Goal: Information Seeking & Learning: Find specific fact

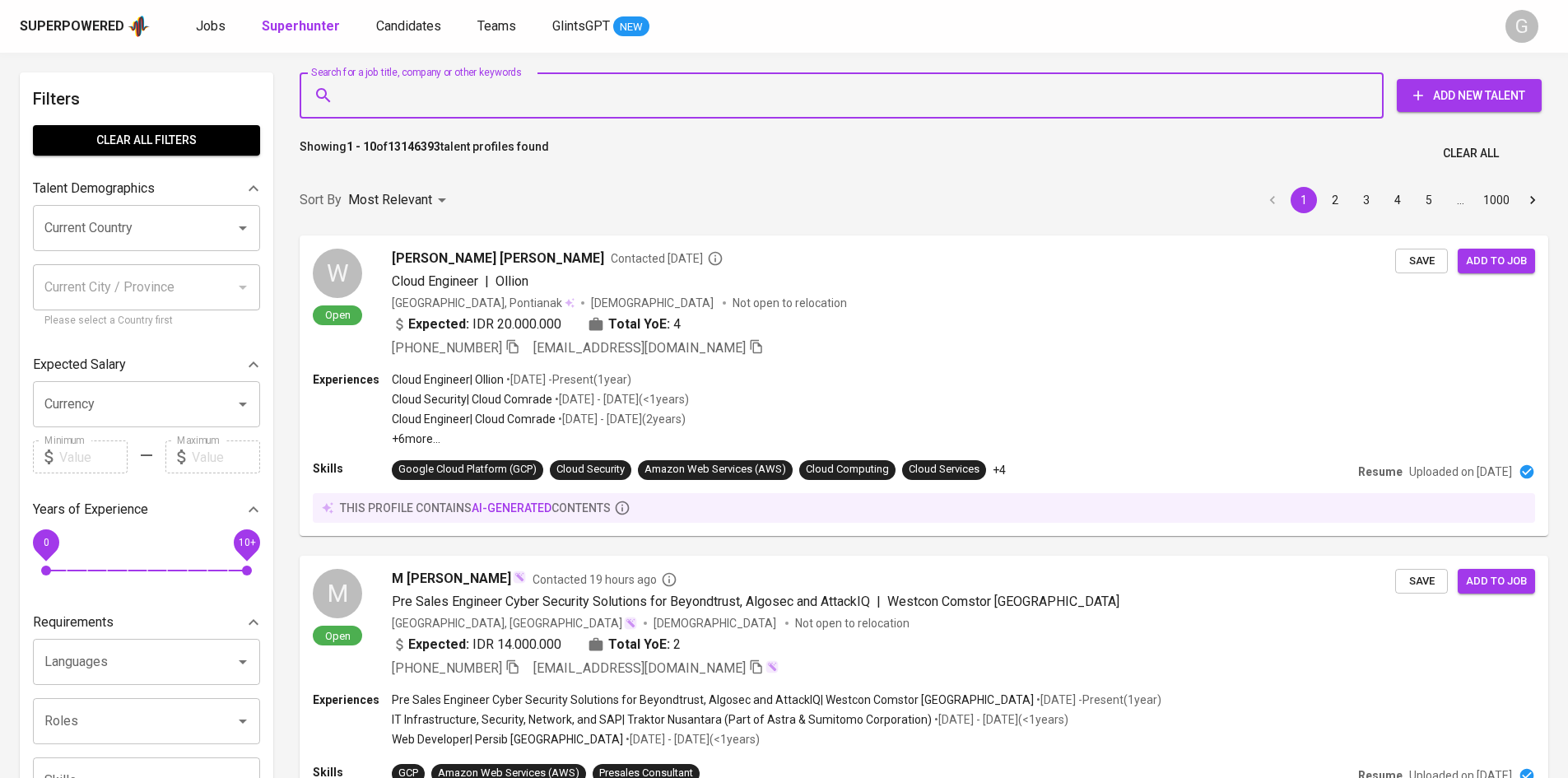
type input ":"
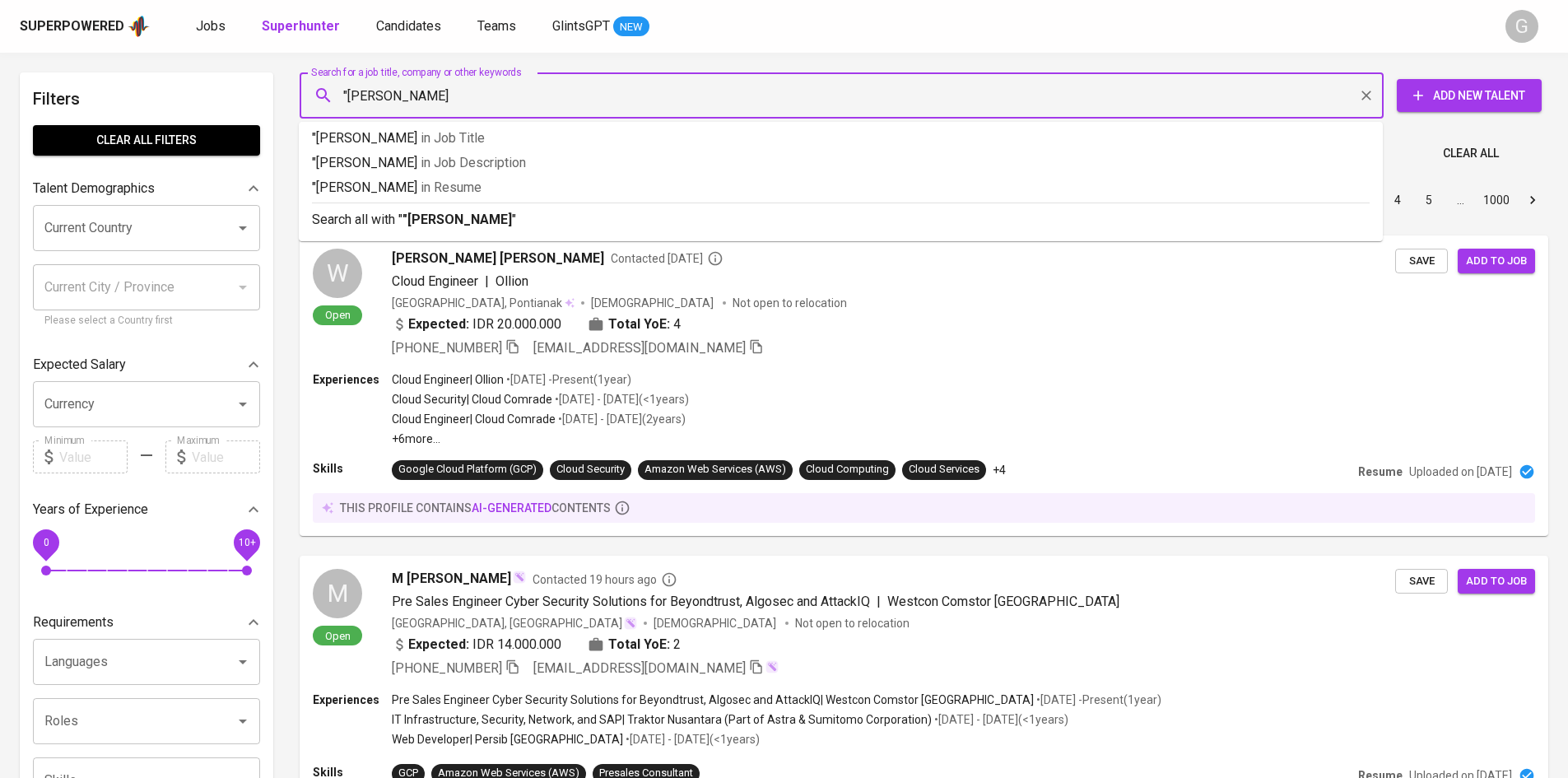
type input ""[PERSON_NAME]""
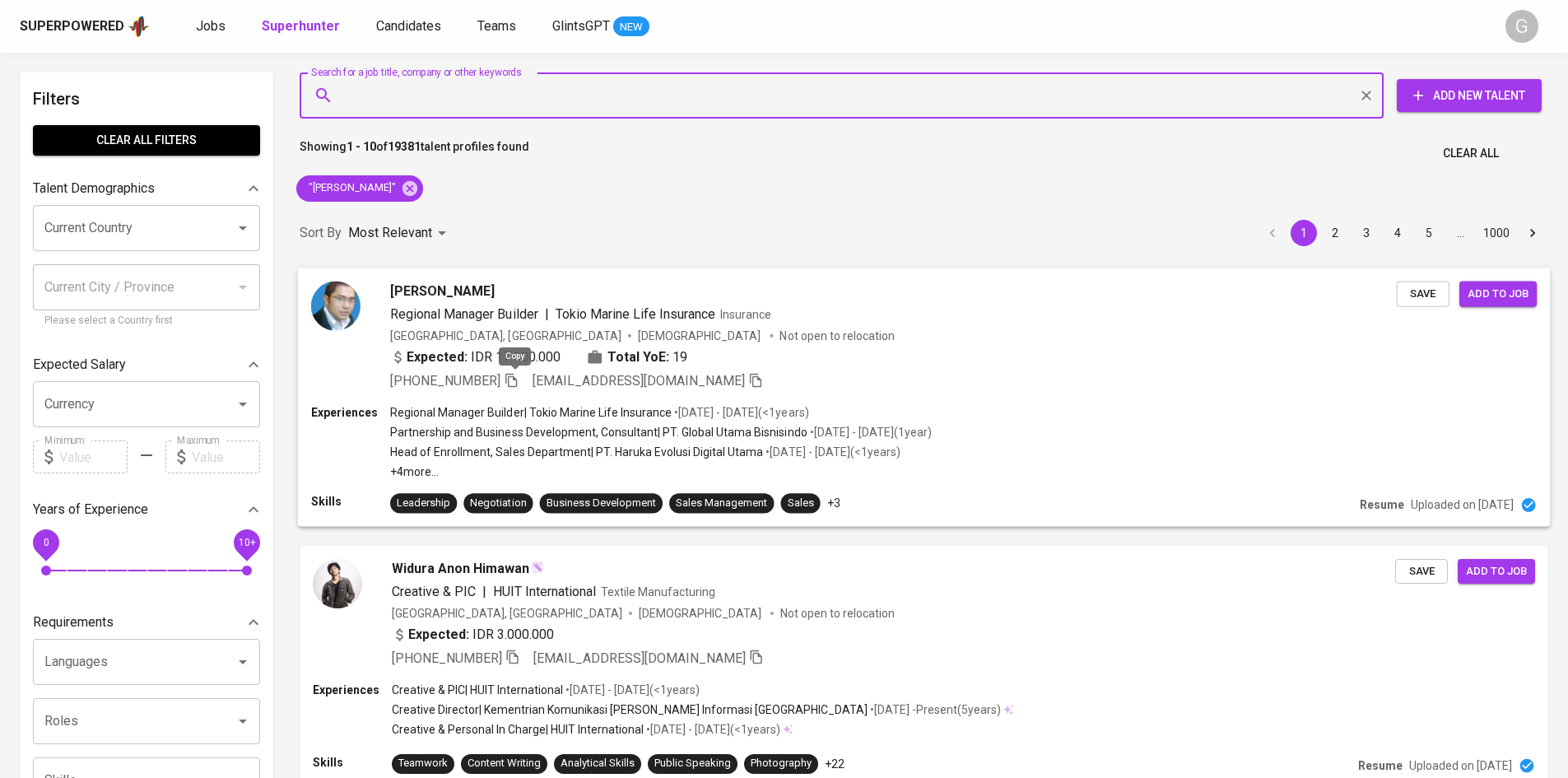
click at [512, 382] on icon "button" at bounding box center [512, 380] width 15 height 15
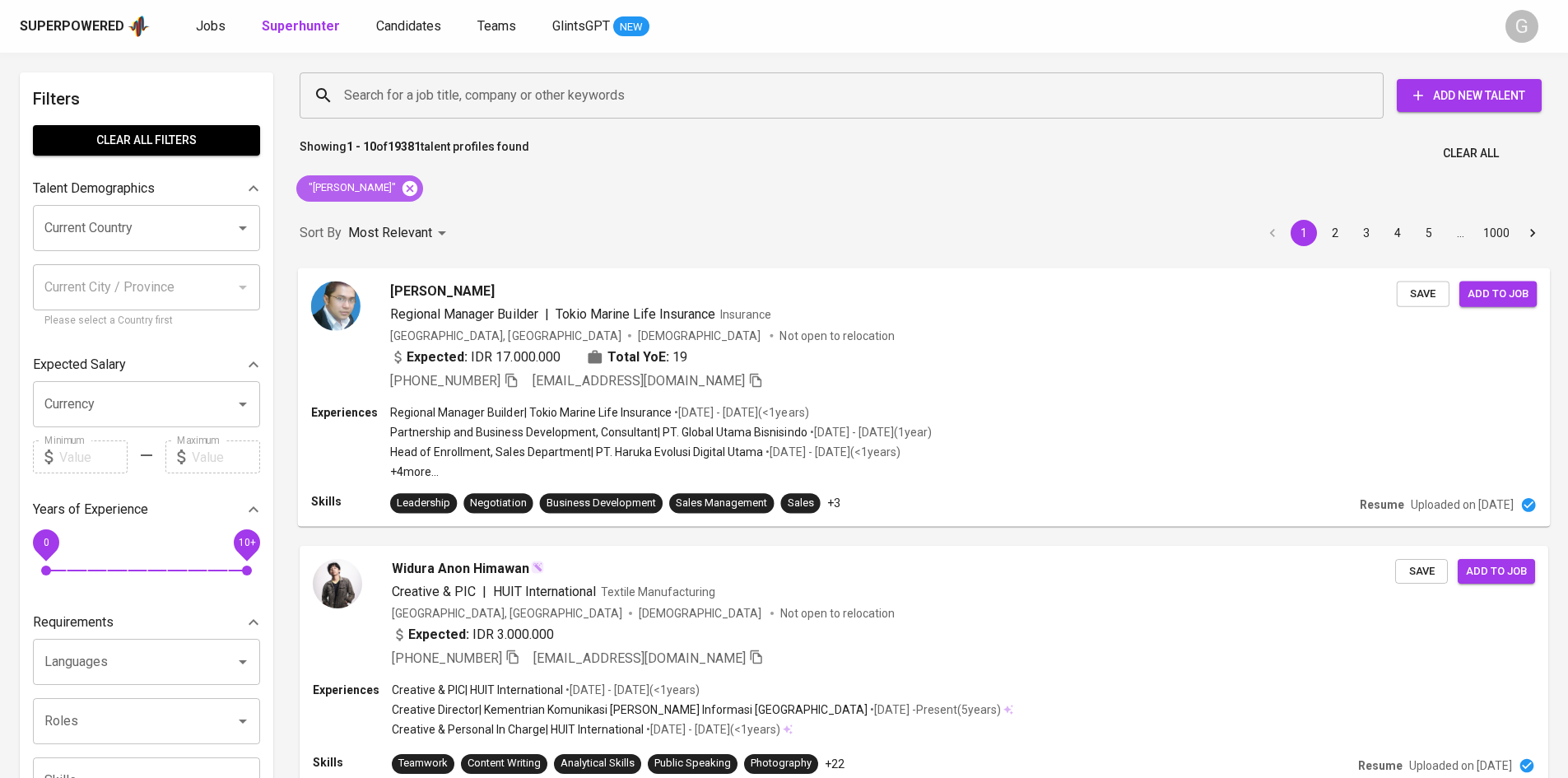
click at [403, 188] on icon at bounding box center [410, 188] width 15 height 15
click at [411, 88] on input "Search for a job title, company or other keywords" at bounding box center [846, 96] width 1012 height 31
click at [412, 92] on input "Search for a job title, company or other keywords" at bounding box center [846, 96] width 1012 height 31
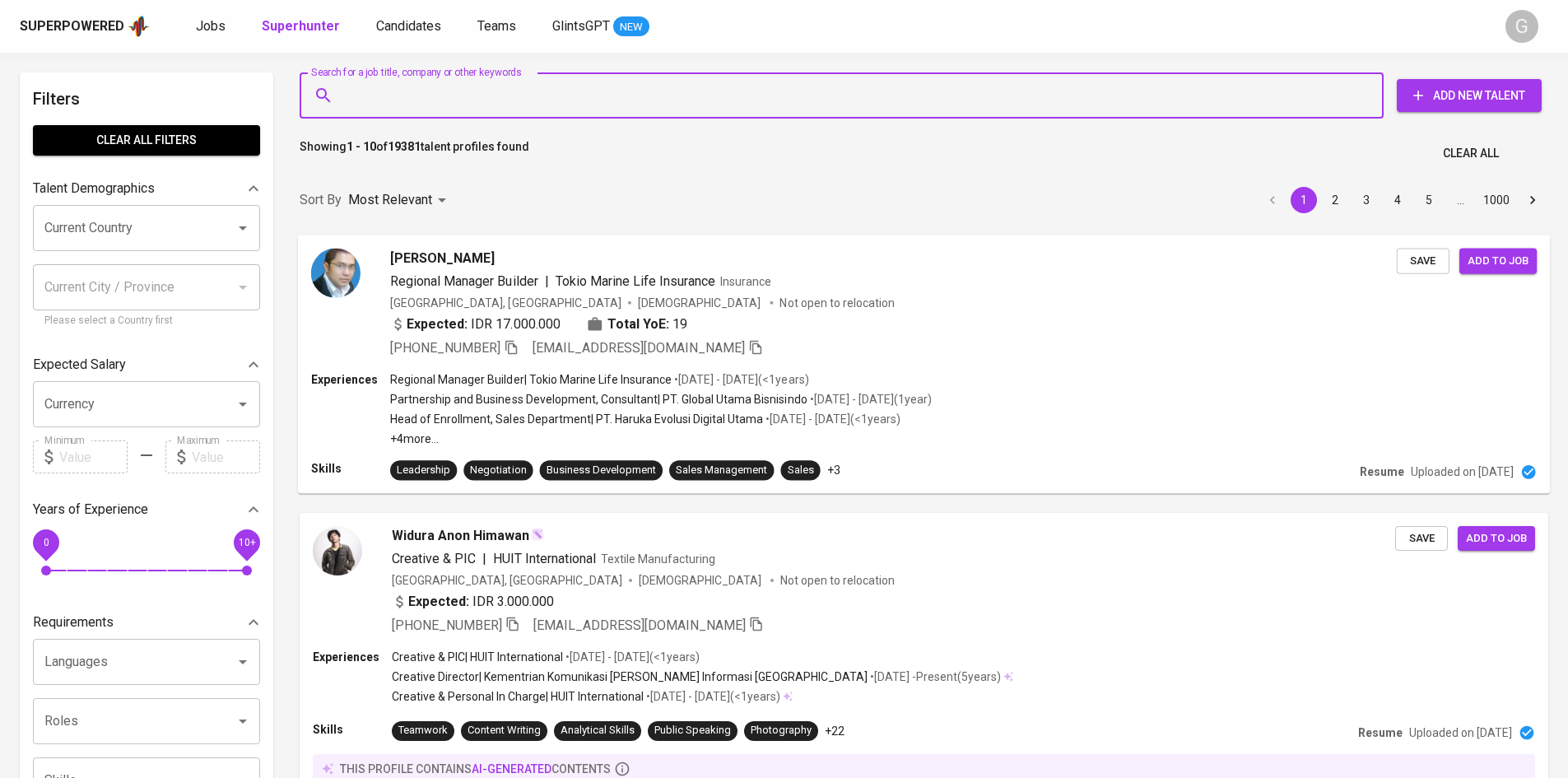
paste input "imr_aja@yahoo.com"
type input "imr_aja@yahoo.com"
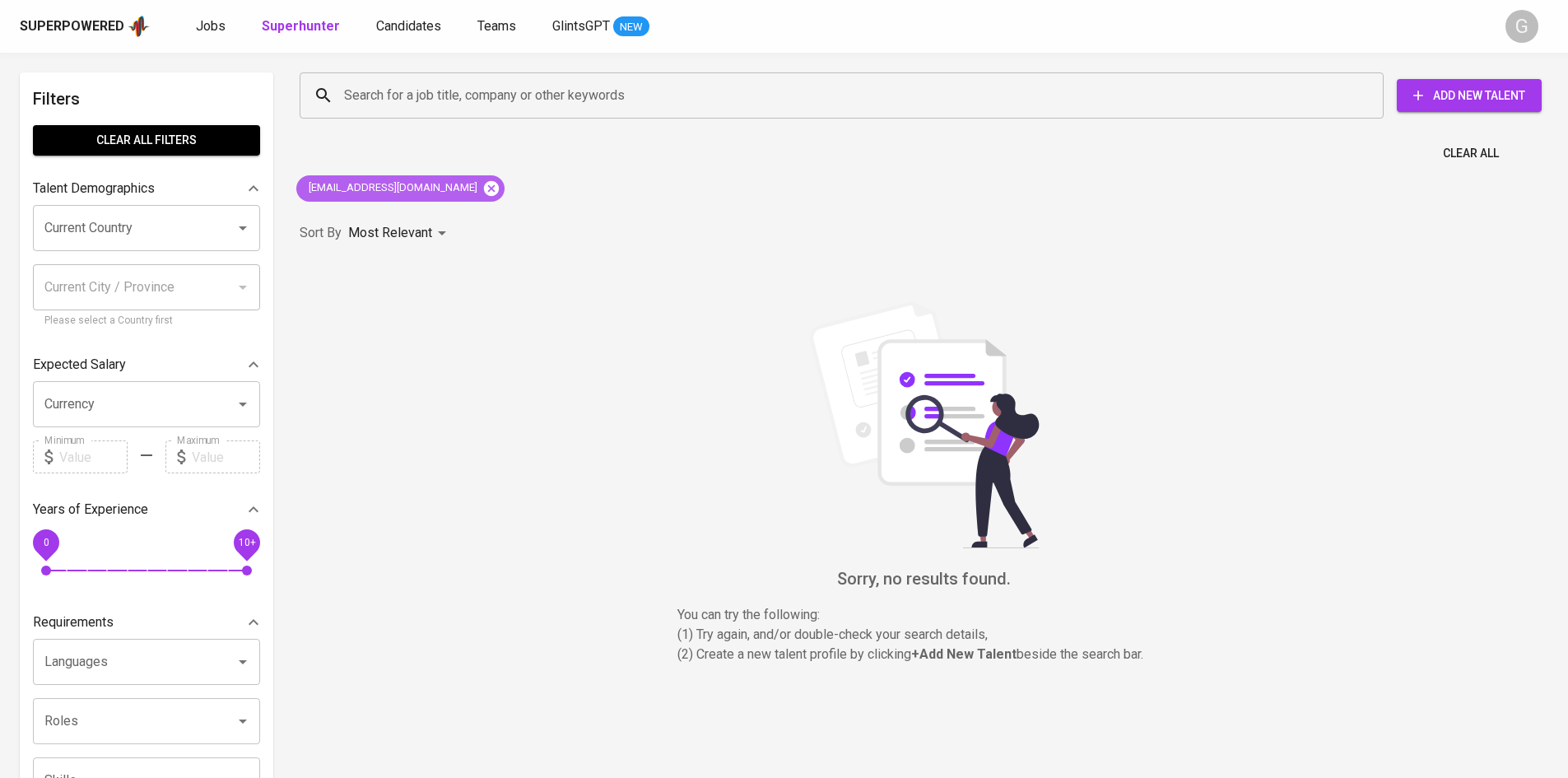
drag, startPoint x: 415, startPoint y: 193, endPoint x: 427, endPoint y: 150, distance: 44.6
click at [484, 192] on icon at bounding box center [491, 188] width 15 height 15
click at [446, 82] on input "Search for a job title, company or other keywords" at bounding box center [846, 96] width 1012 height 31
click at [455, 94] on input "Search for a job title, company or other keywords" at bounding box center [846, 96] width 1012 height 31
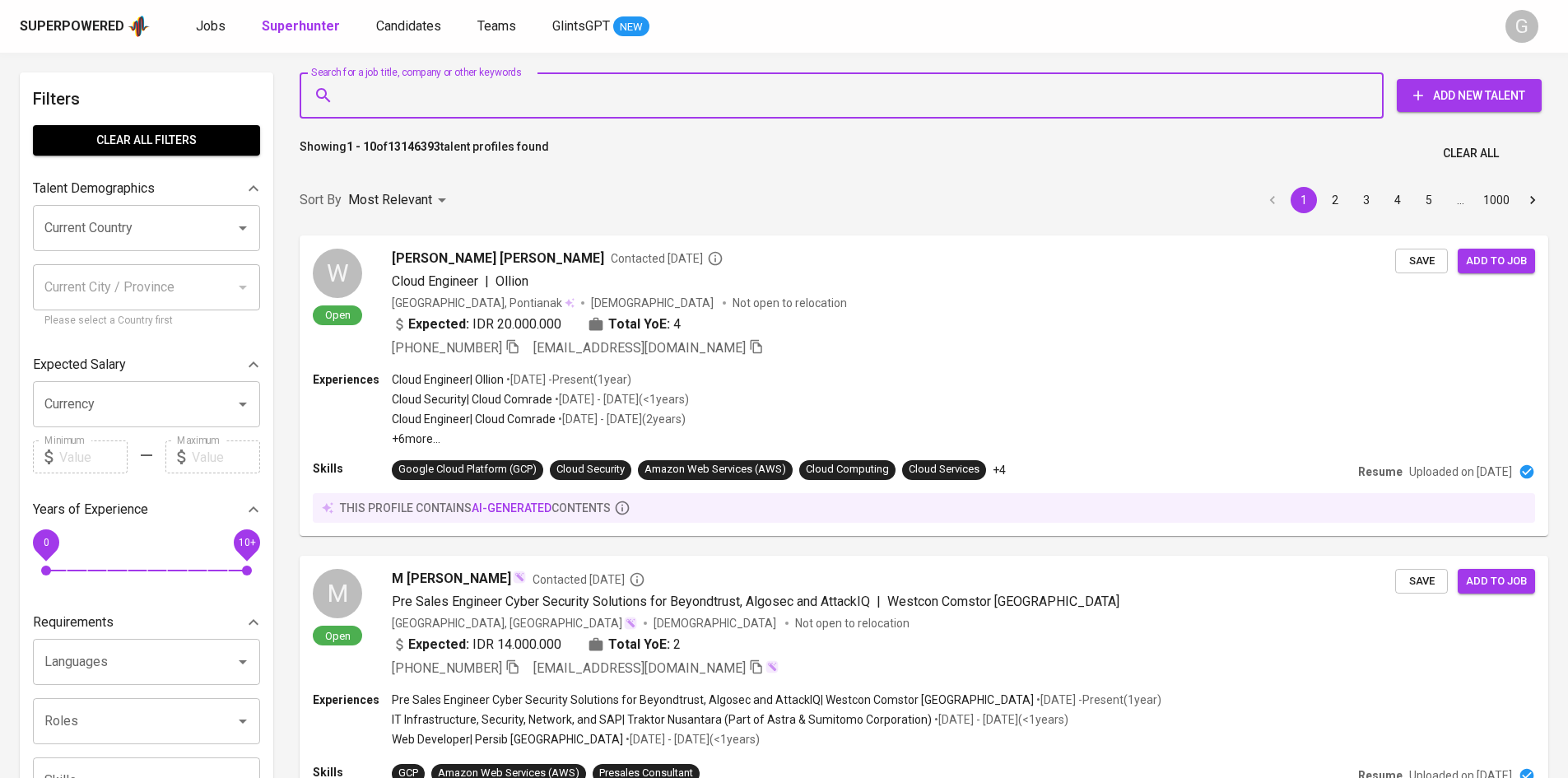
paste input "ardisacpradhita@gmail.com"
type input "ardisacpradhita@gmail.com"
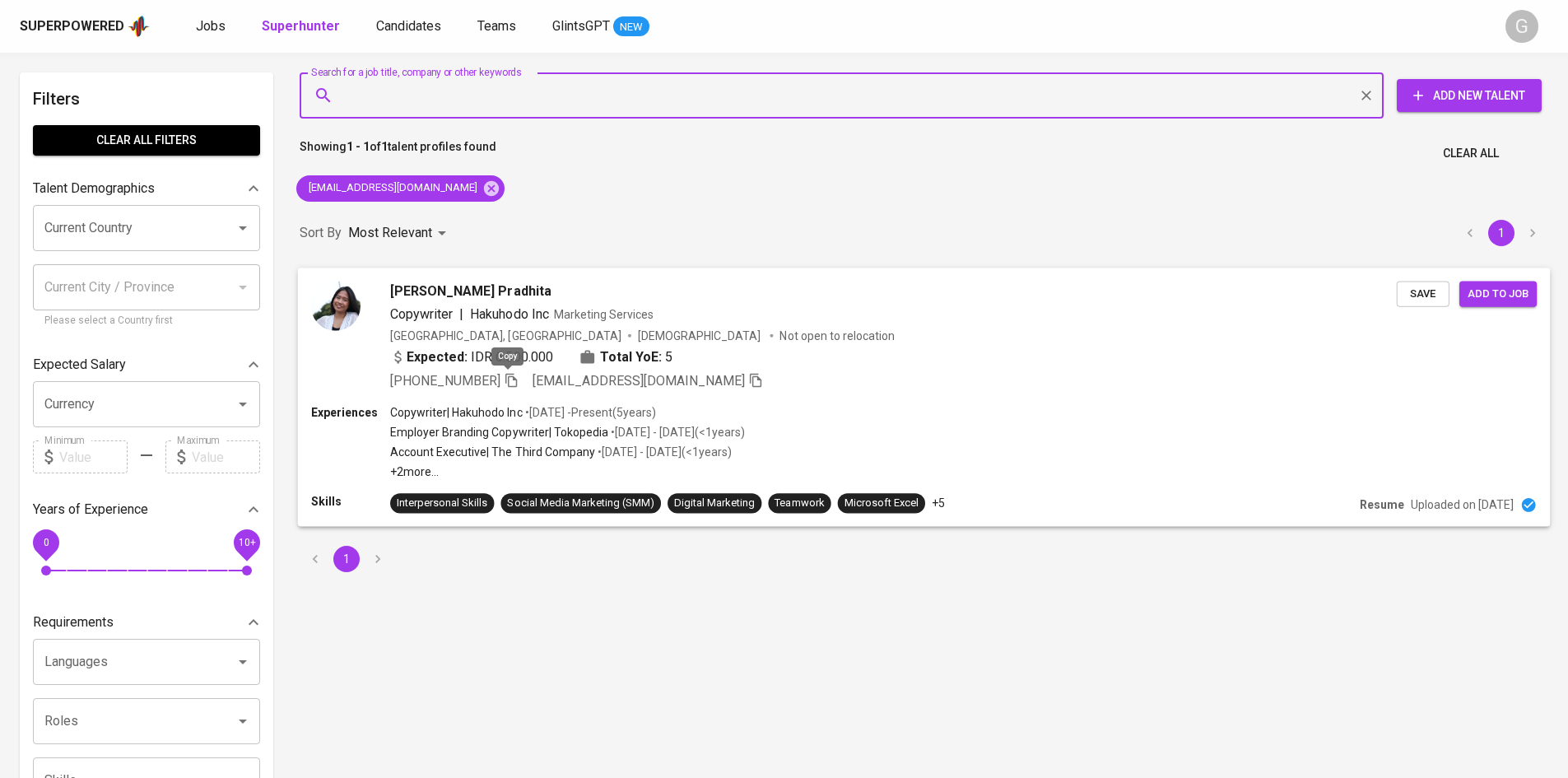
click at [506, 380] on icon "button" at bounding box center [512, 380] width 15 height 15
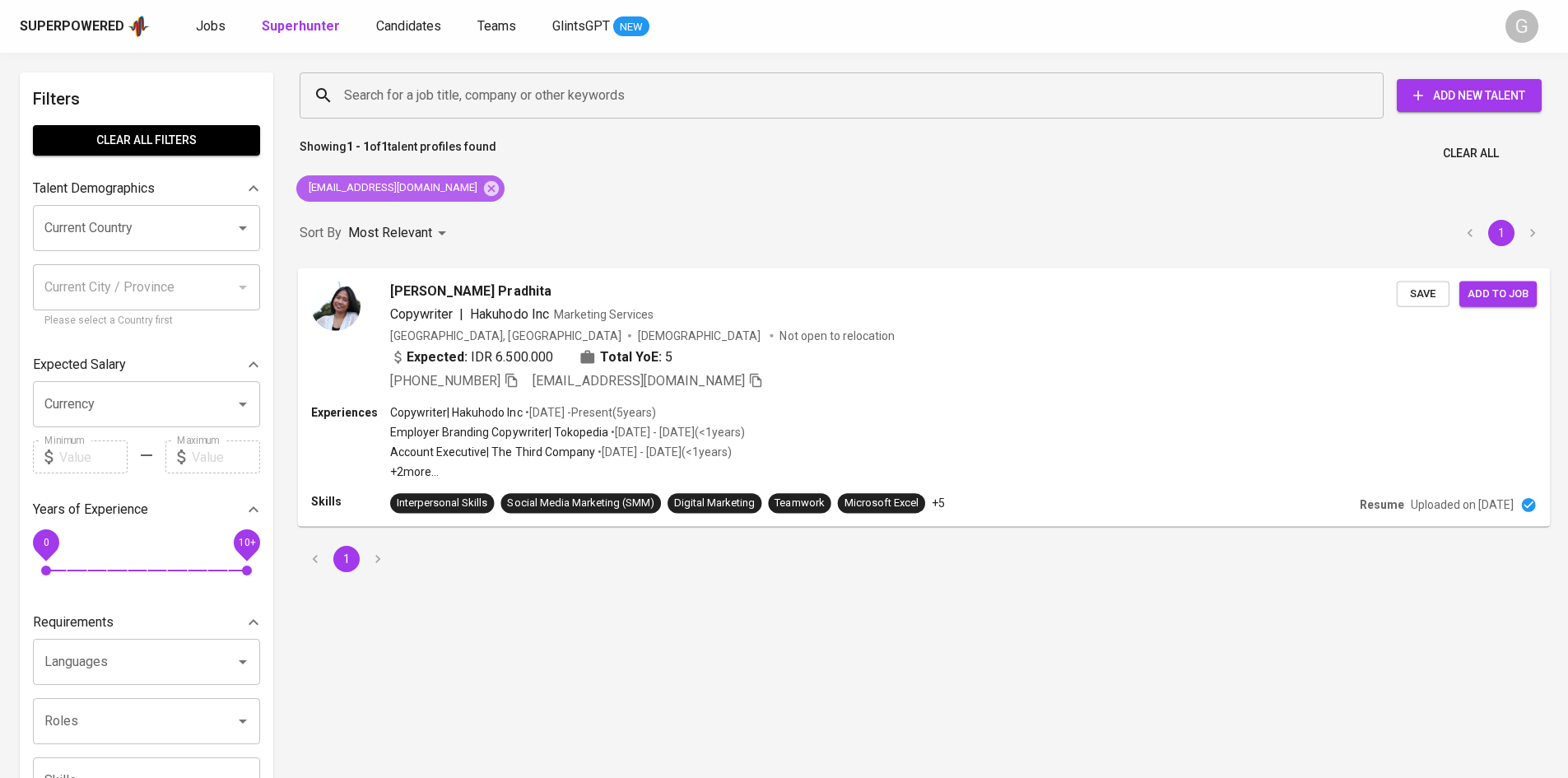
drag, startPoint x: 451, startPoint y: 194, endPoint x: 458, endPoint y: 186, distance: 10.6
click at [482, 180] on icon at bounding box center [491, 189] width 18 height 18
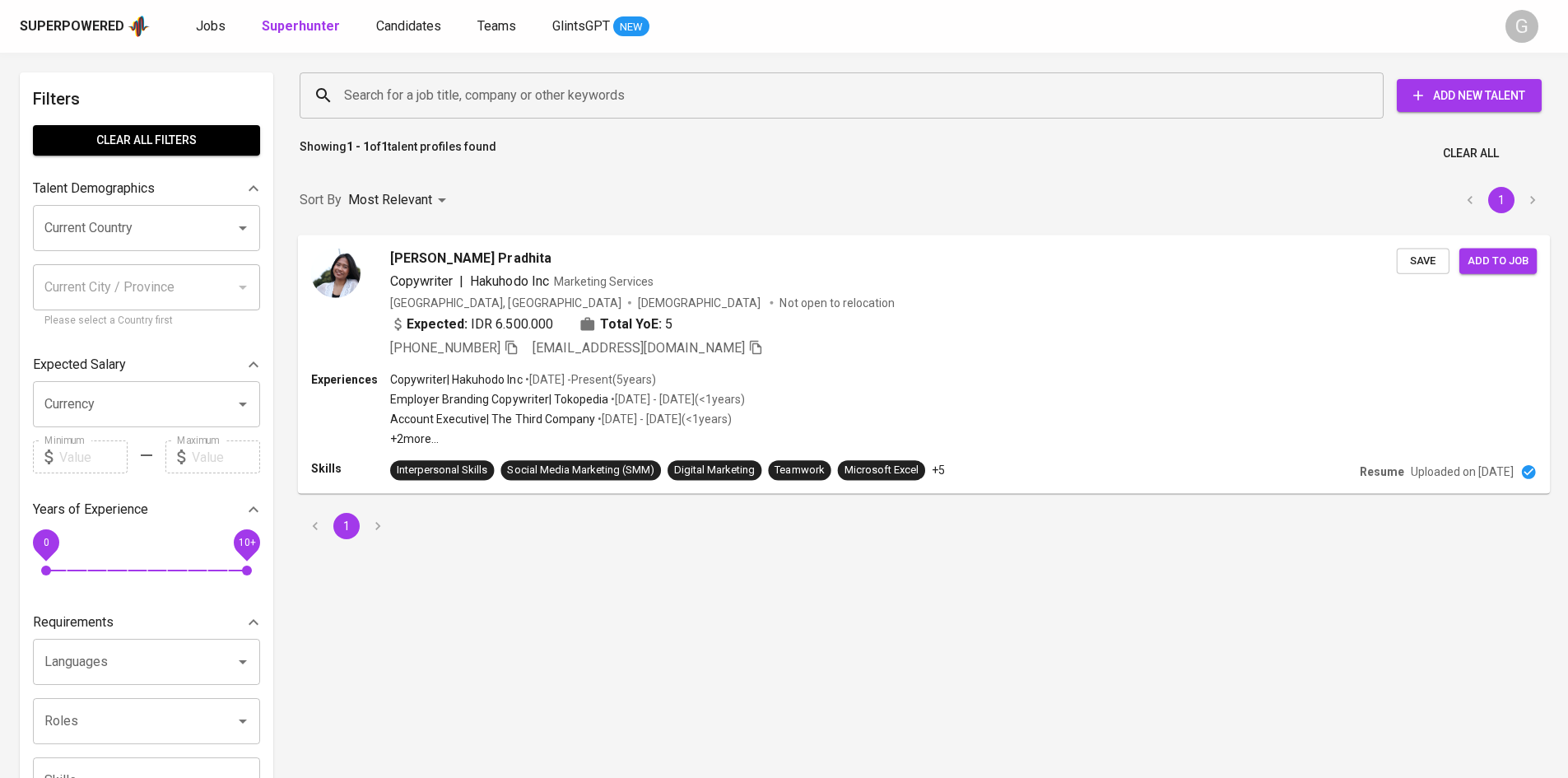
click at [473, 94] on input "Search for a job title, company or other keywords" at bounding box center [846, 96] width 1012 height 31
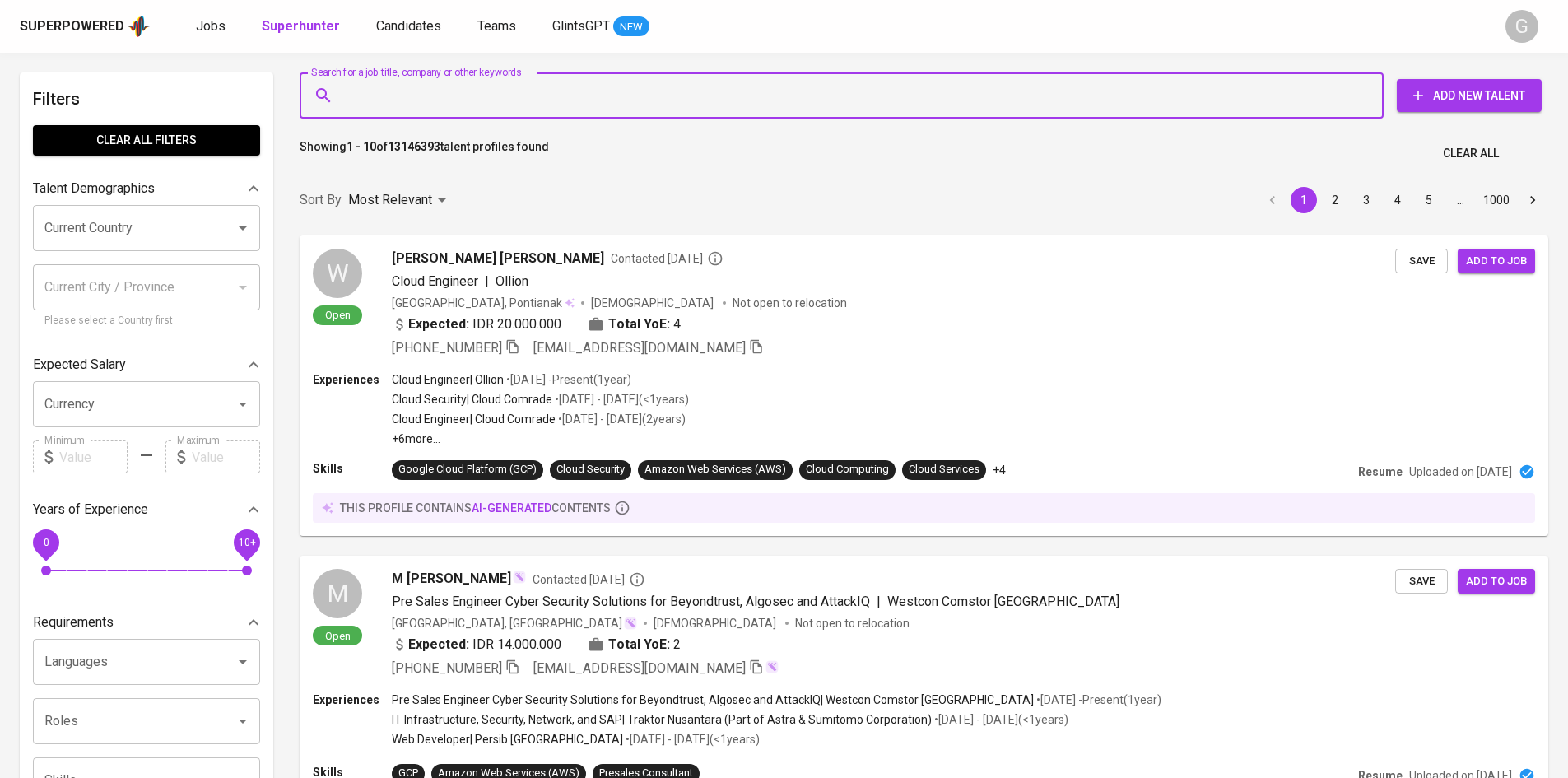
paste input "[EMAIL_ADDRESS][DOMAIN_NAME]"
type input "[EMAIL_ADDRESS][DOMAIN_NAME]"
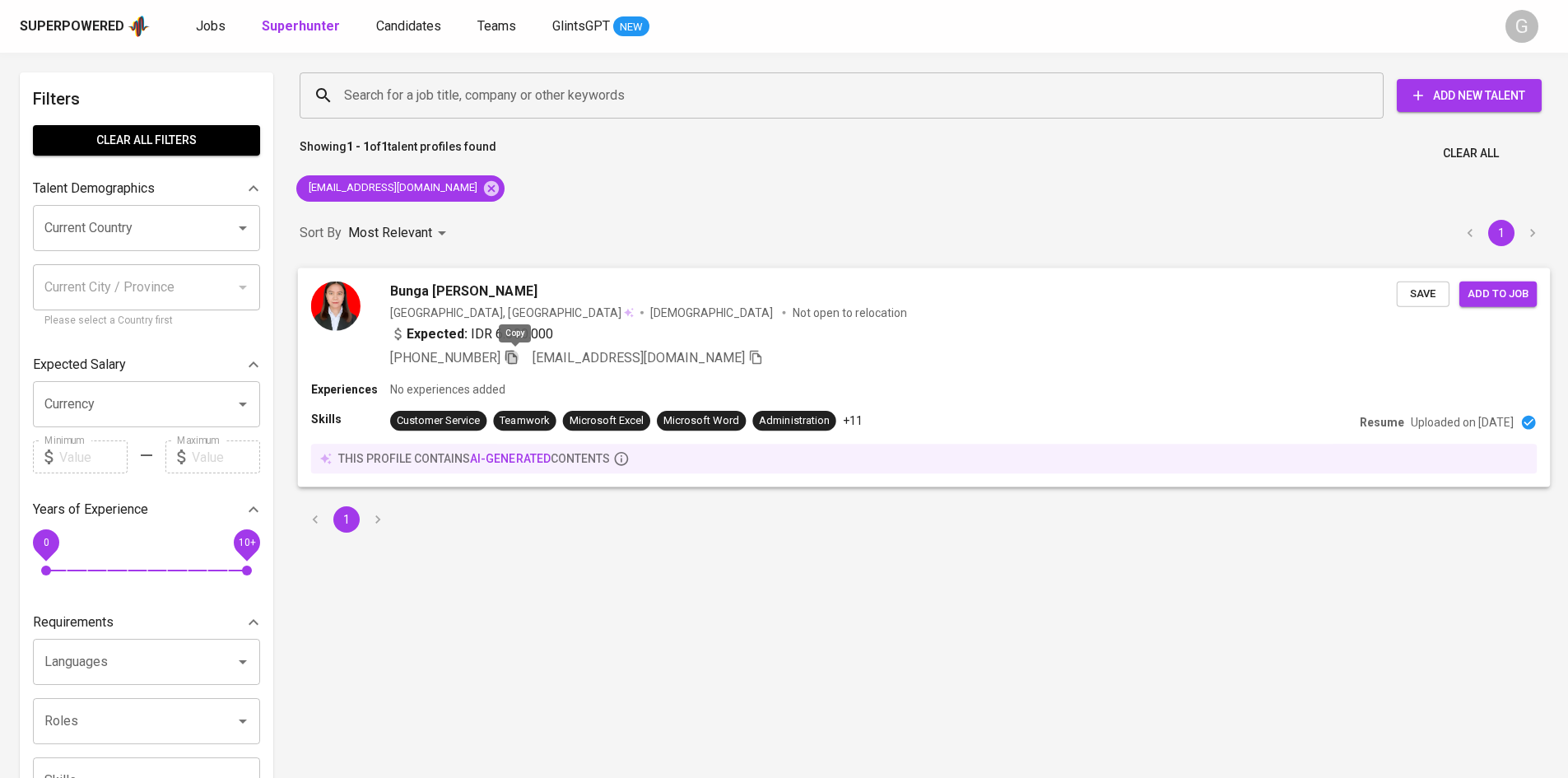
click at [511, 363] on icon "button" at bounding box center [512, 357] width 15 height 15
click at [484, 187] on icon at bounding box center [491, 188] width 15 height 15
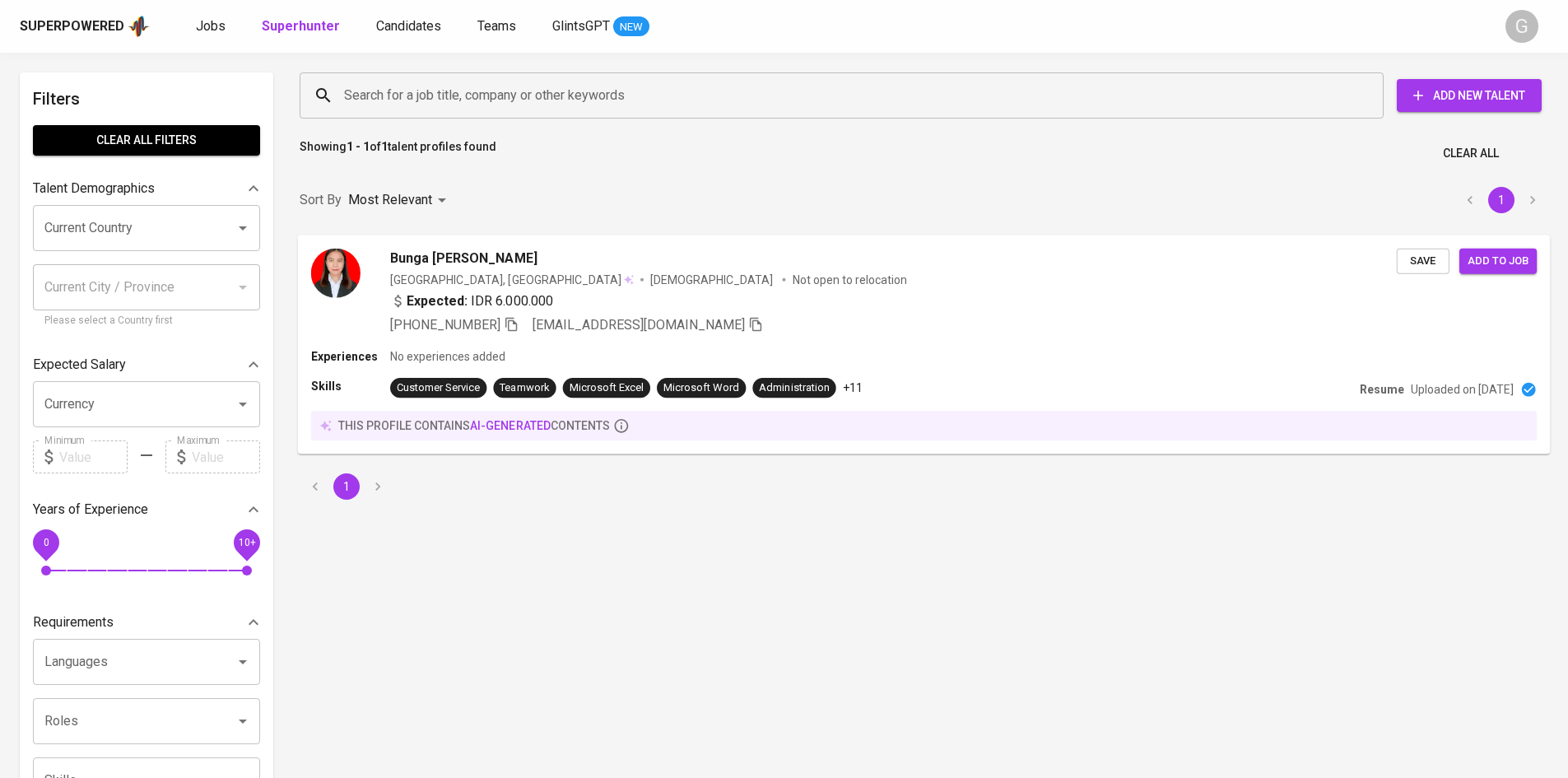
click at [421, 106] on input "Search for a job title, company or other keywords" at bounding box center [846, 96] width 1012 height 31
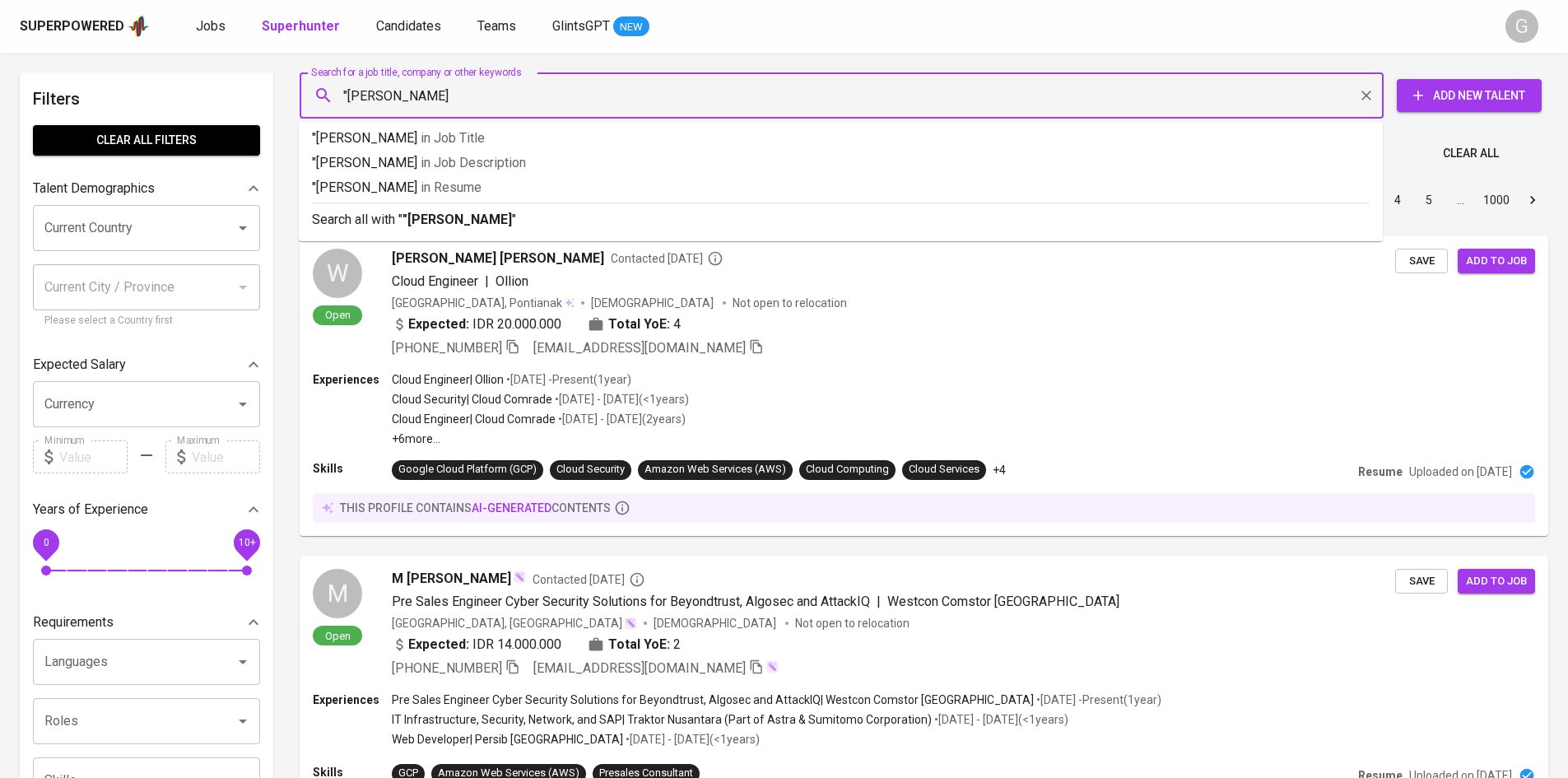
type input ""[PERSON_NAME]""
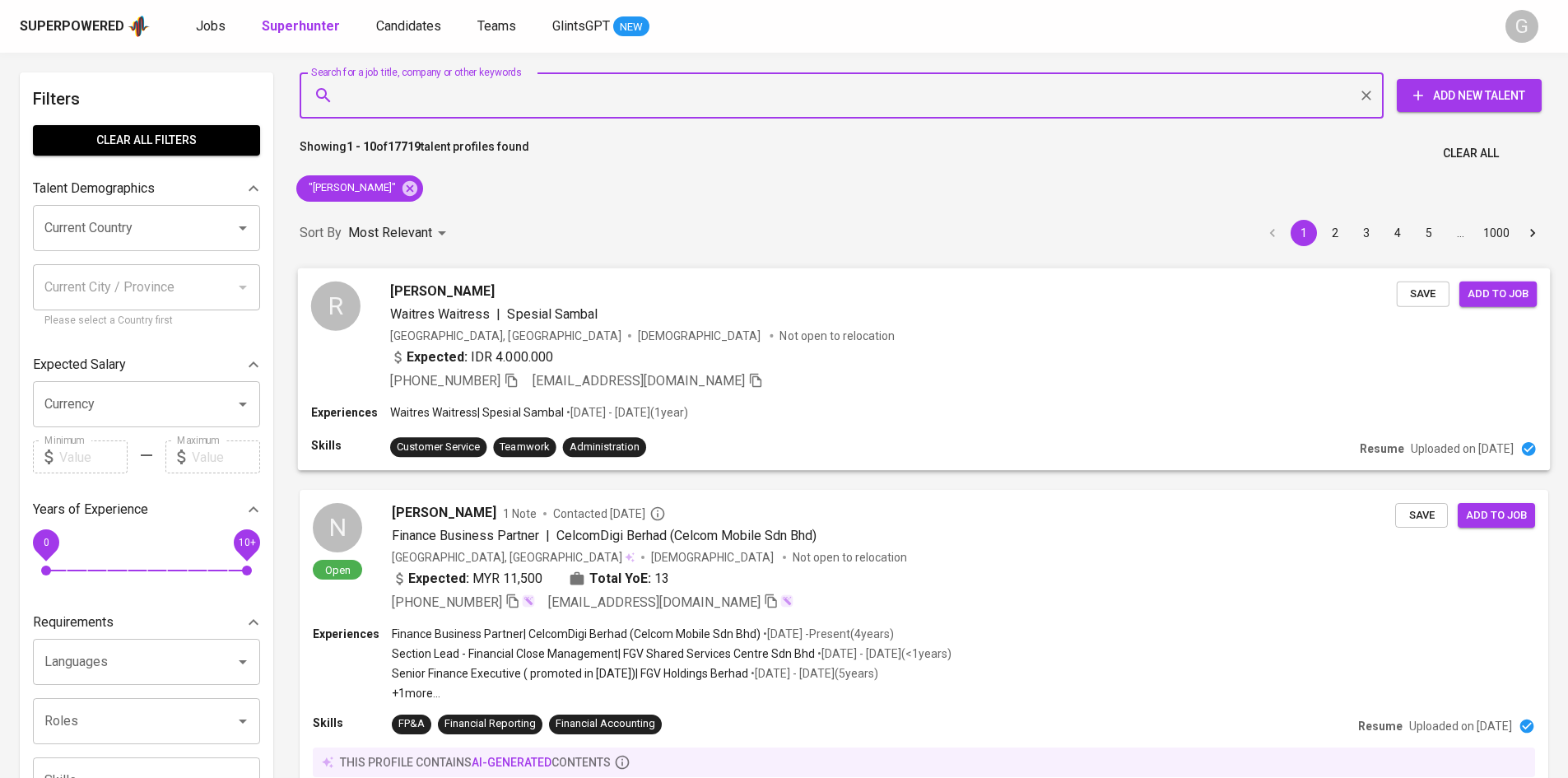
click at [869, 393] on div "[PERSON_NAME] Waitress | Spesial Sambal [GEOGRAPHIC_DATA], [GEOGRAPHIC_DATA] [D…" at bounding box center [924, 336] width 1253 height 136
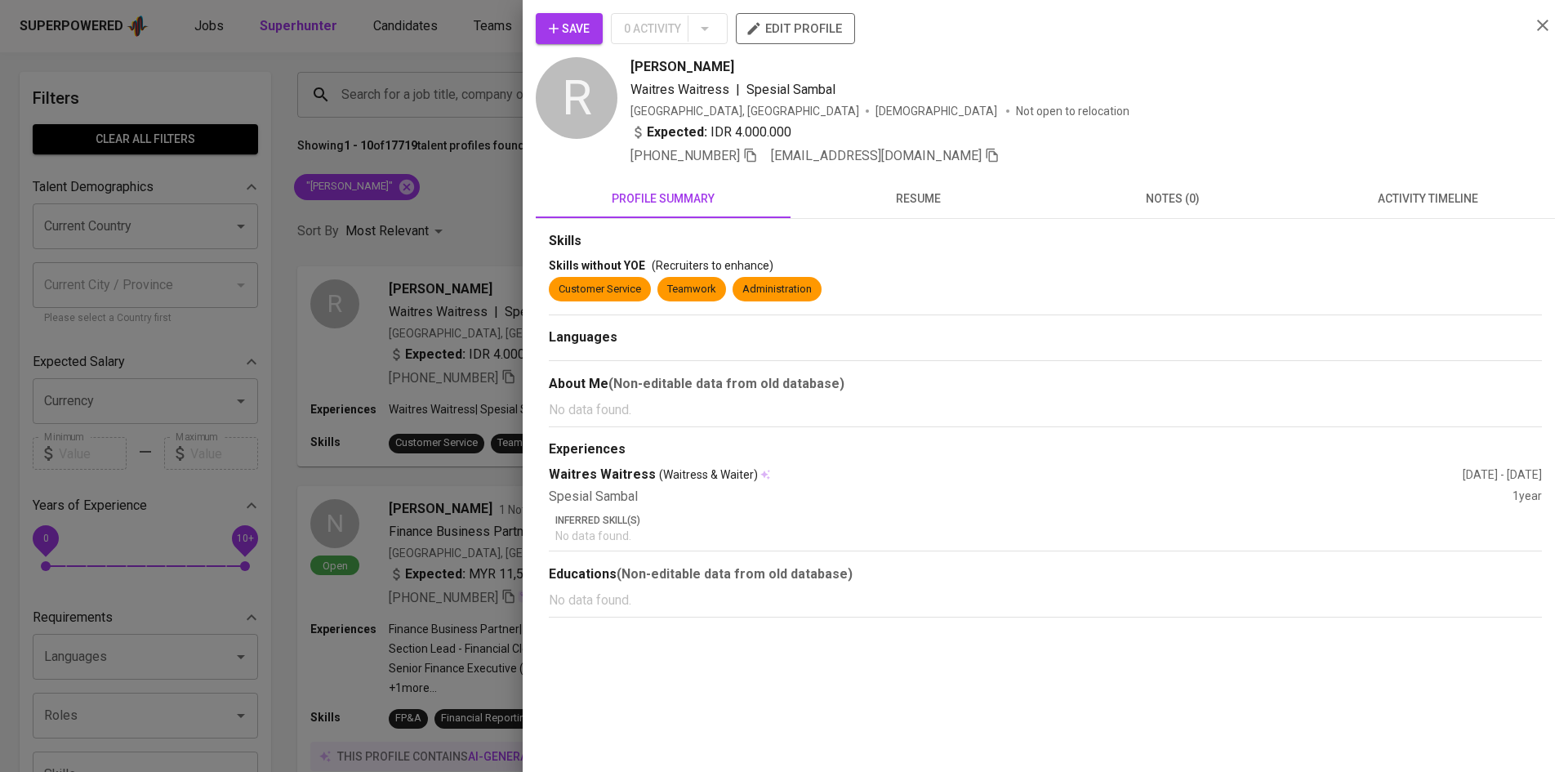
click at [914, 203] on span "resume" at bounding box center [917, 198] width 235 height 20
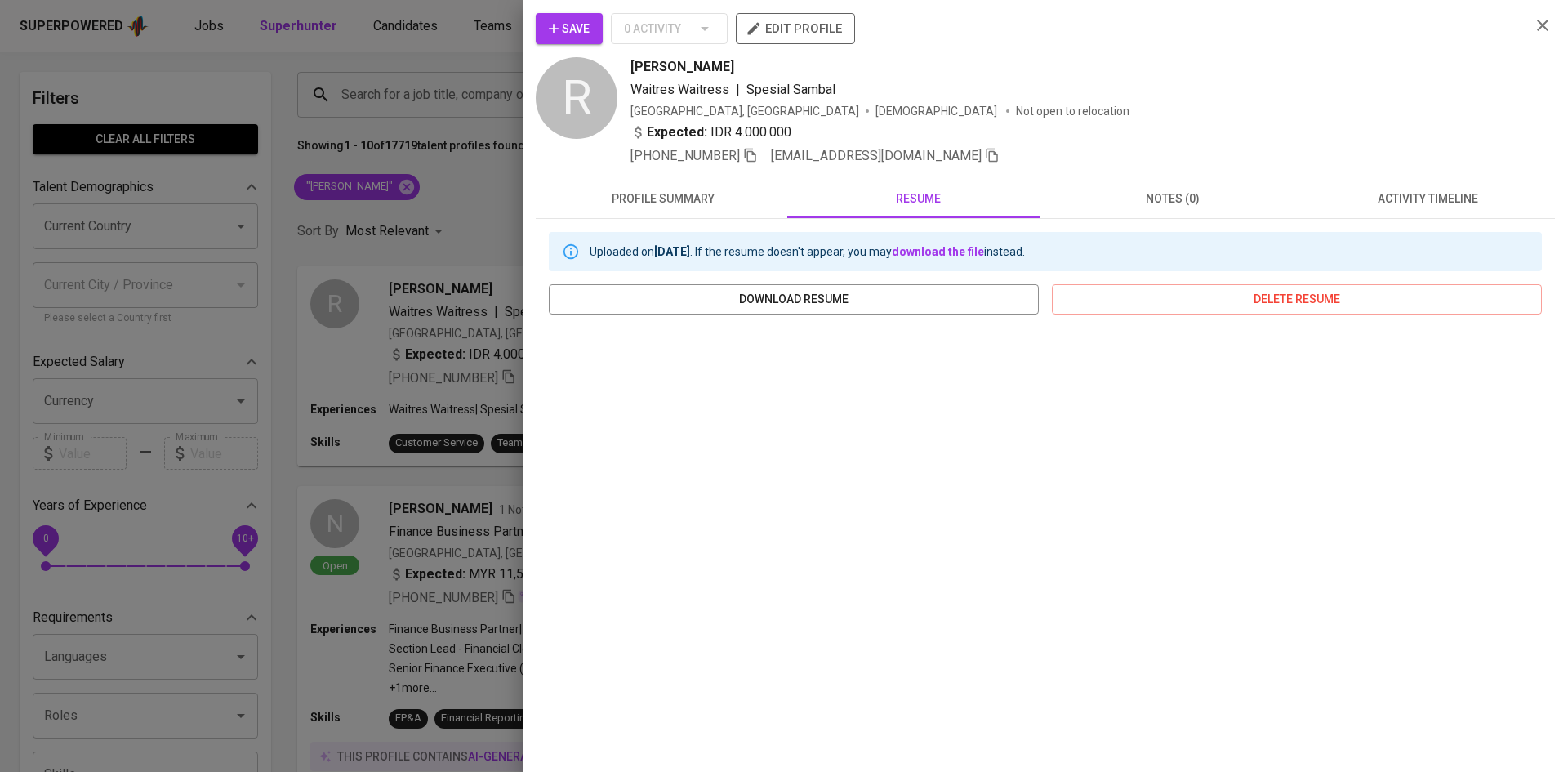
click at [456, 100] on div at bounding box center [784, 386] width 1568 height 772
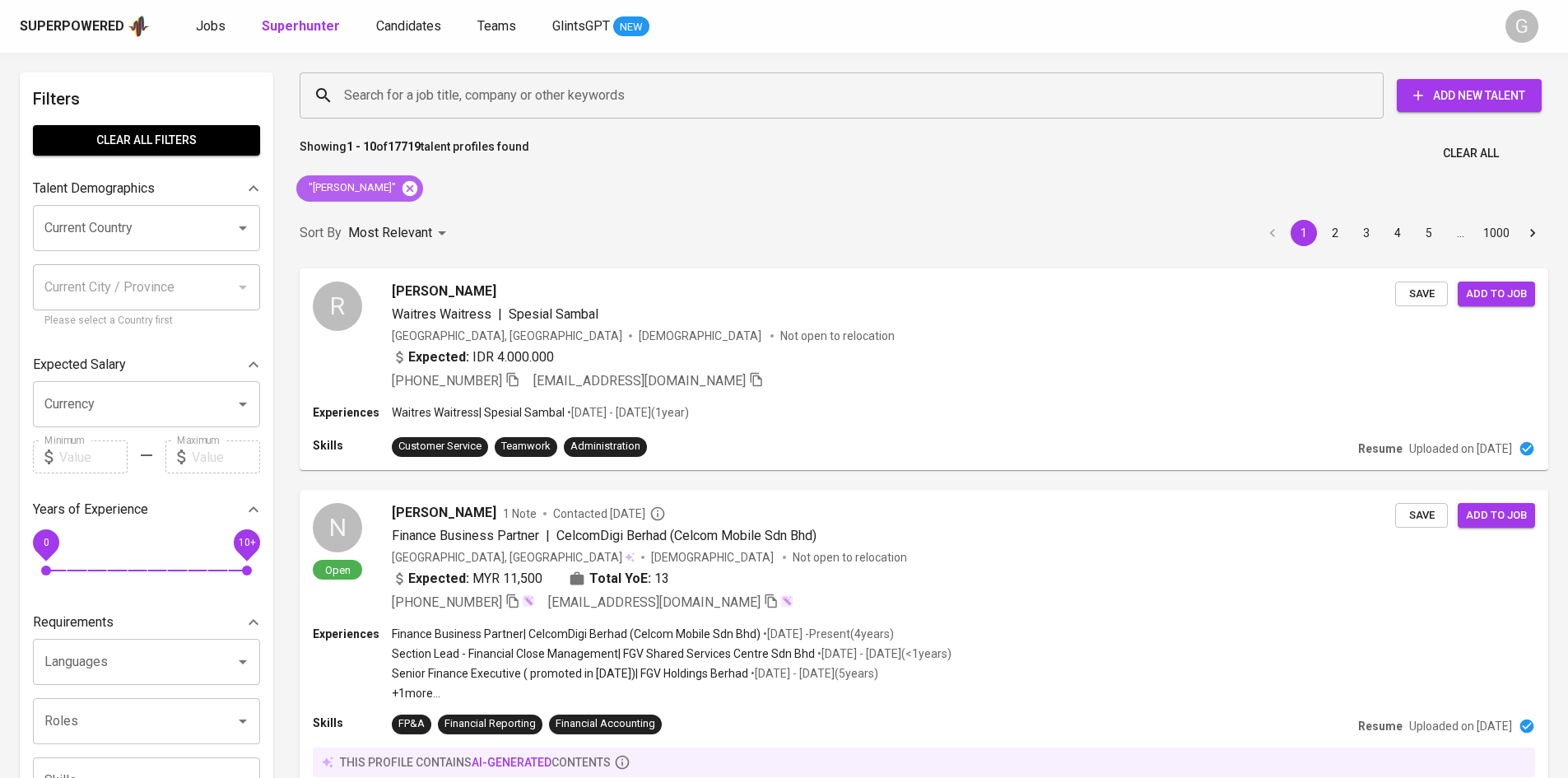
click at [403, 194] on icon at bounding box center [410, 188] width 15 height 15
click at [420, 88] on input "Search for a job title, company or other keywords" at bounding box center [846, 96] width 1012 height 31
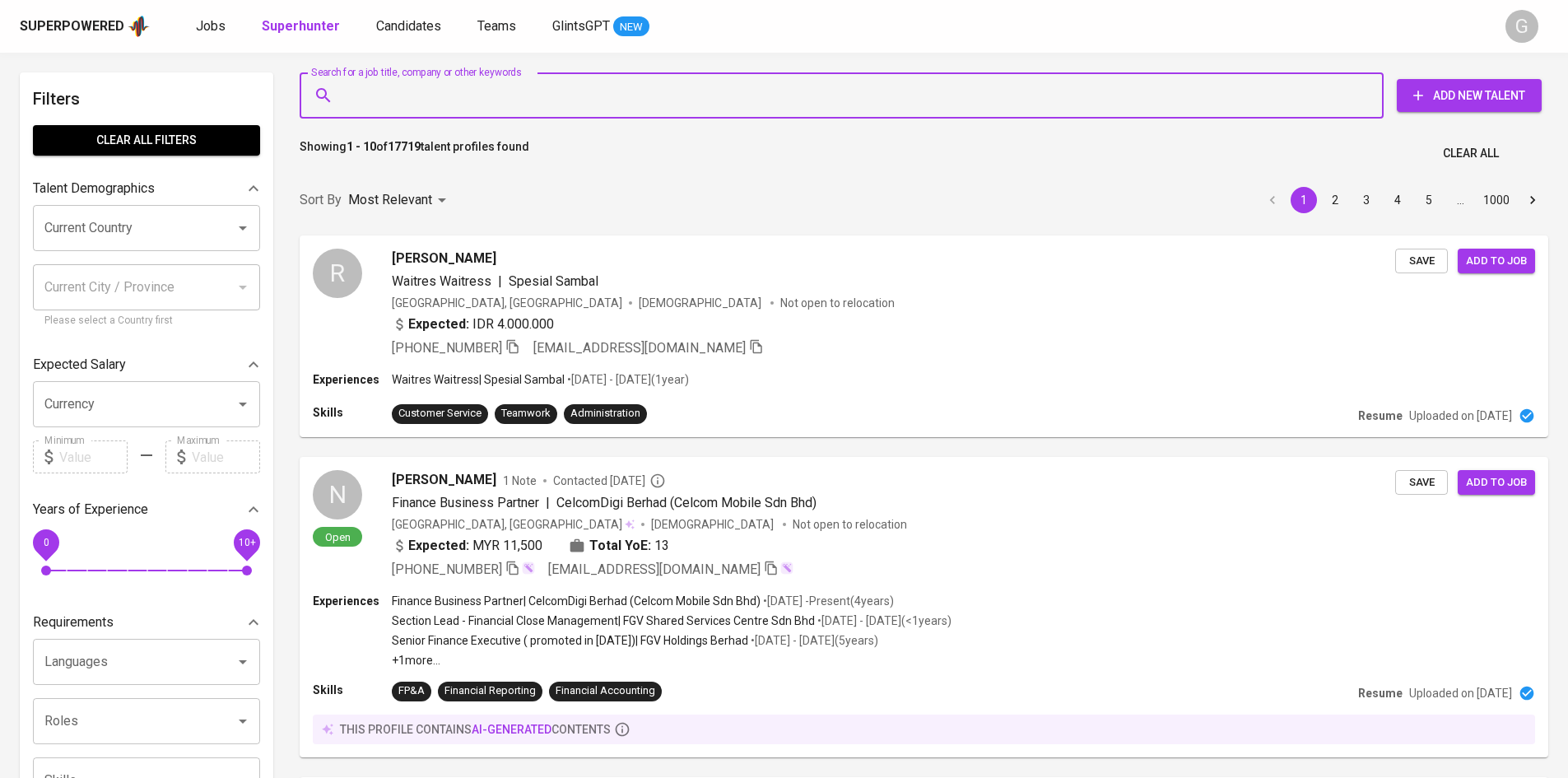
paste input "[EMAIL_ADDRESS][DOMAIN_NAME]"
type input "[EMAIL_ADDRESS][DOMAIN_NAME]"
